Goal: Find specific page/section: Find specific page/section

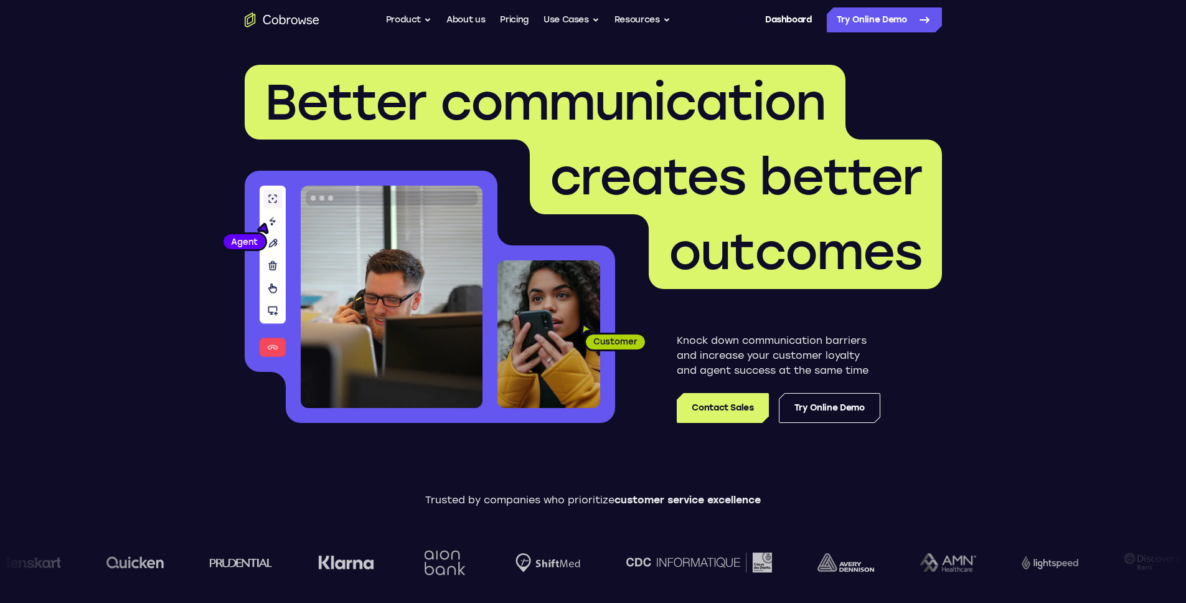
click at [655, 267] on span "outcomes" at bounding box center [795, 251] width 293 height 75
click at [964, 312] on header "Better communication creates better outcomes Customer Agent Agent Knock down co…" at bounding box center [593, 249] width 797 height 418
click at [771, 16] on link "Dashboard" at bounding box center [788, 19] width 47 height 25
